Goal: Check status: Check status

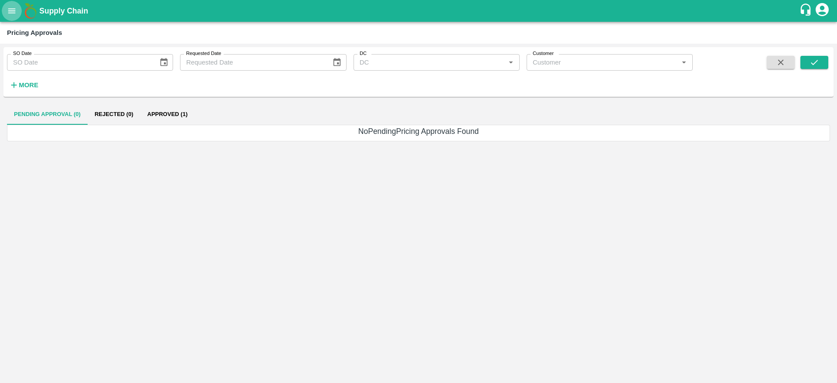
click at [15, 19] on button "open drawer" at bounding box center [12, 11] width 20 height 20
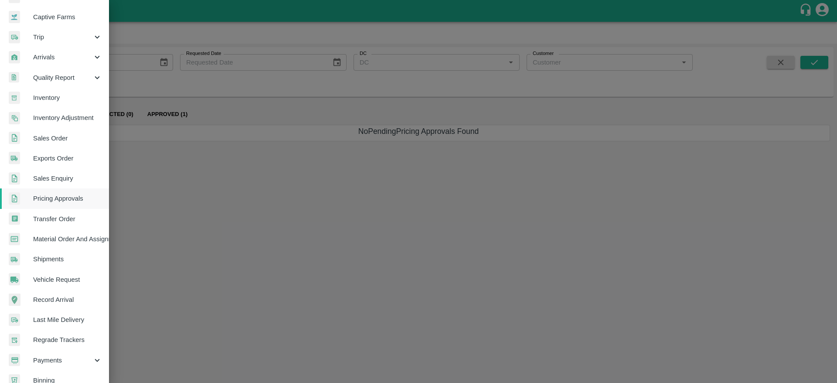
scroll to position [75, 0]
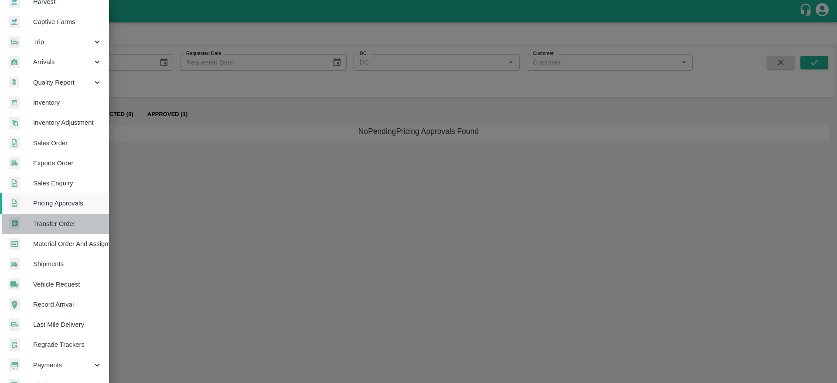
click at [63, 223] on span "Transfer Order" at bounding box center [67, 224] width 69 height 10
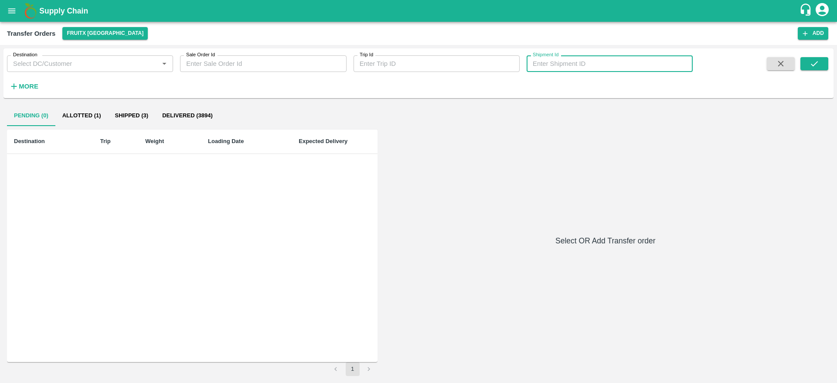
click at [579, 68] on input "Shipment Id" at bounding box center [610, 63] width 166 height 17
type input "362639"
click at [812, 64] on icon "submit" at bounding box center [814, 63] width 7 height 5
